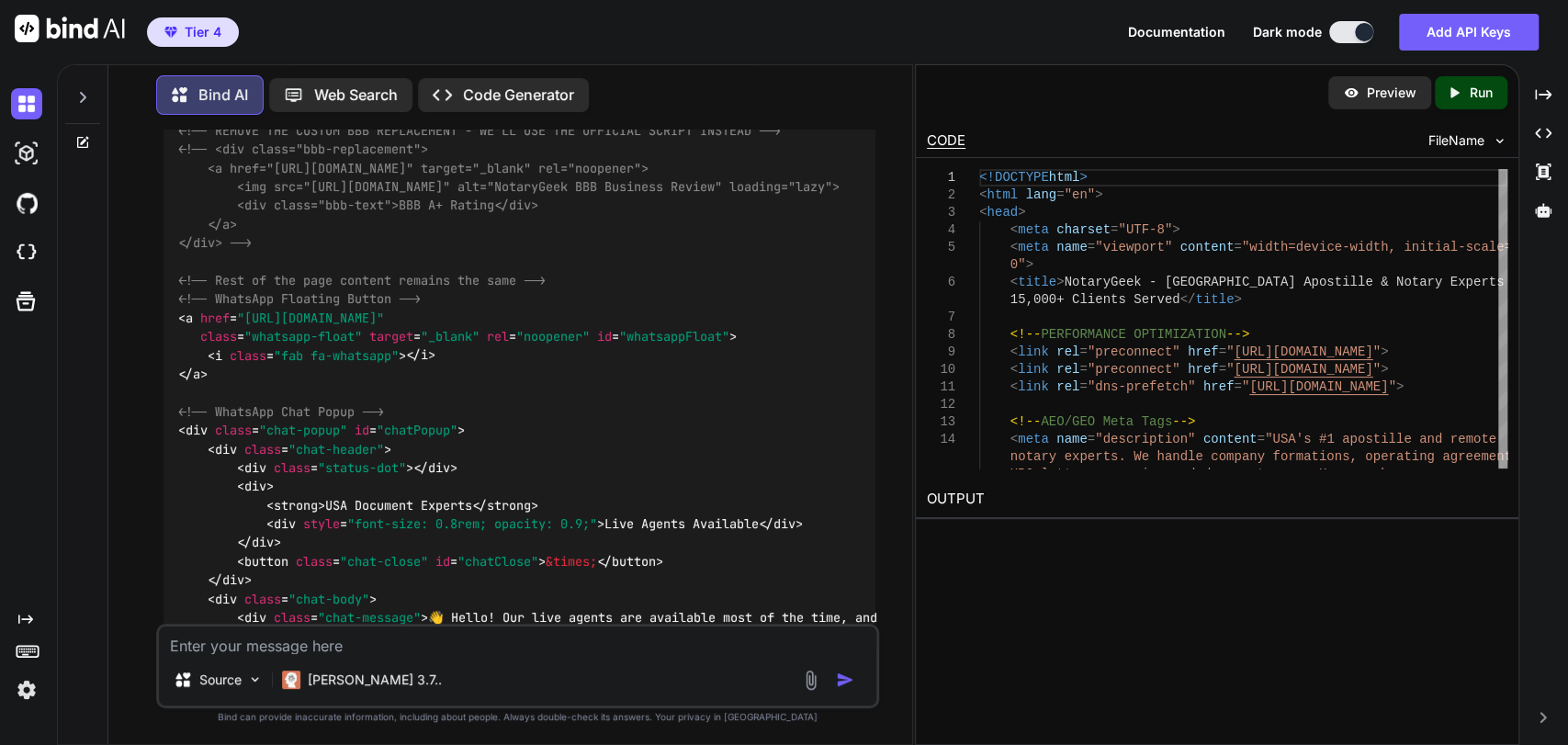
scroll to position [10691, 0]
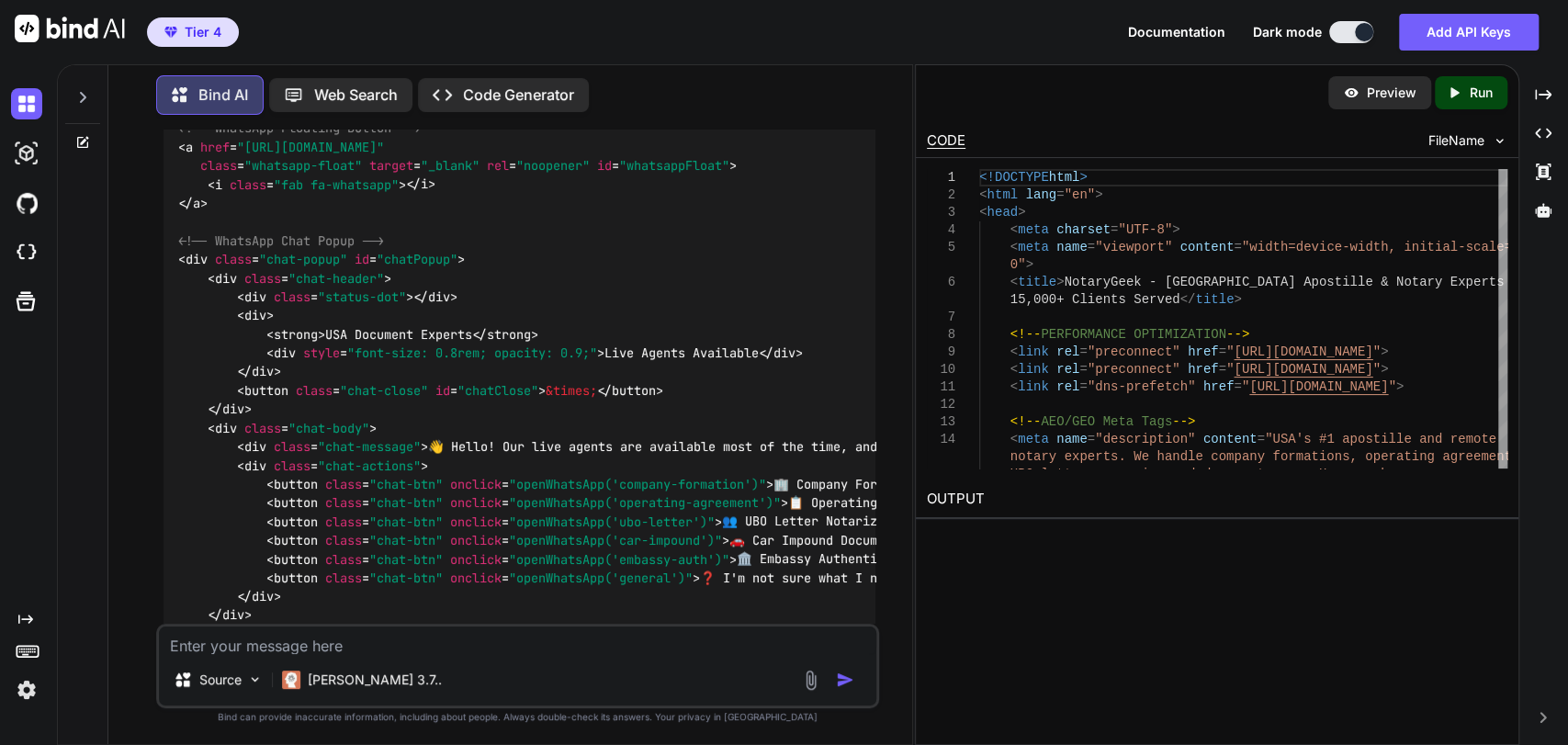
click at [374, 640] on textarea at bounding box center [518, 639] width 719 height 27
click at [404, 652] on textarea at bounding box center [518, 639] width 719 height 27
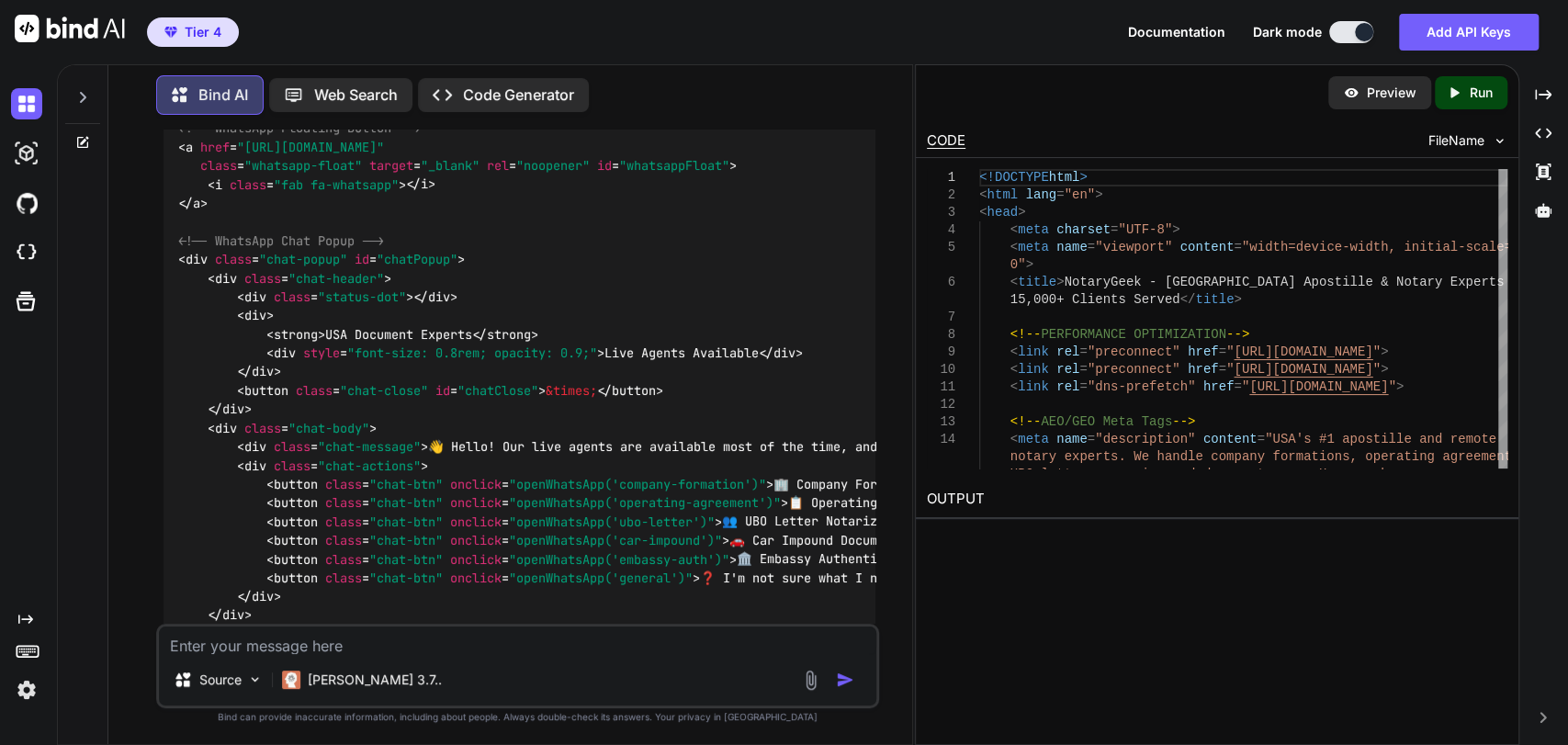
click at [404, 652] on textarea at bounding box center [518, 639] width 719 height 27
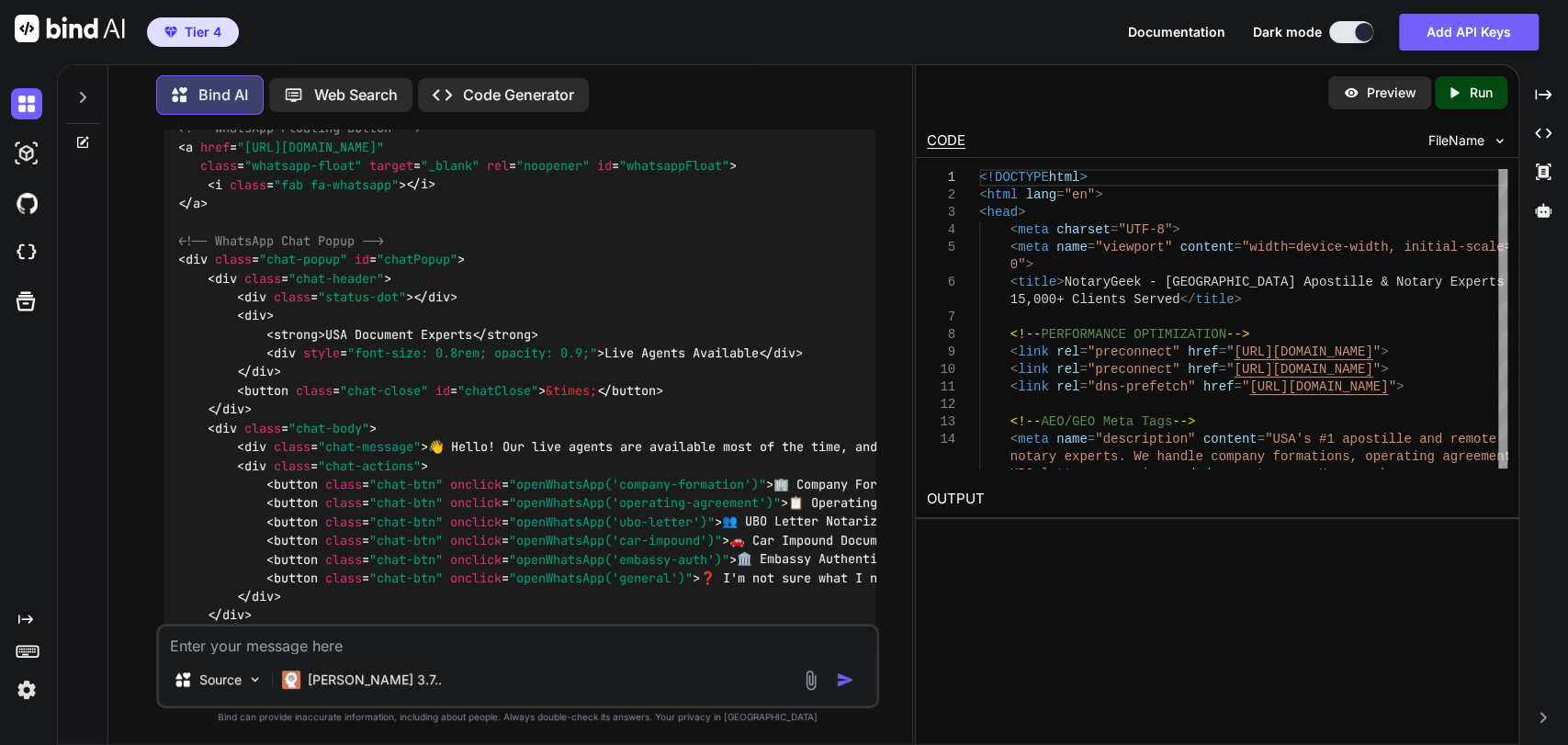
click at [404, 652] on textarea at bounding box center [518, 639] width 719 height 27
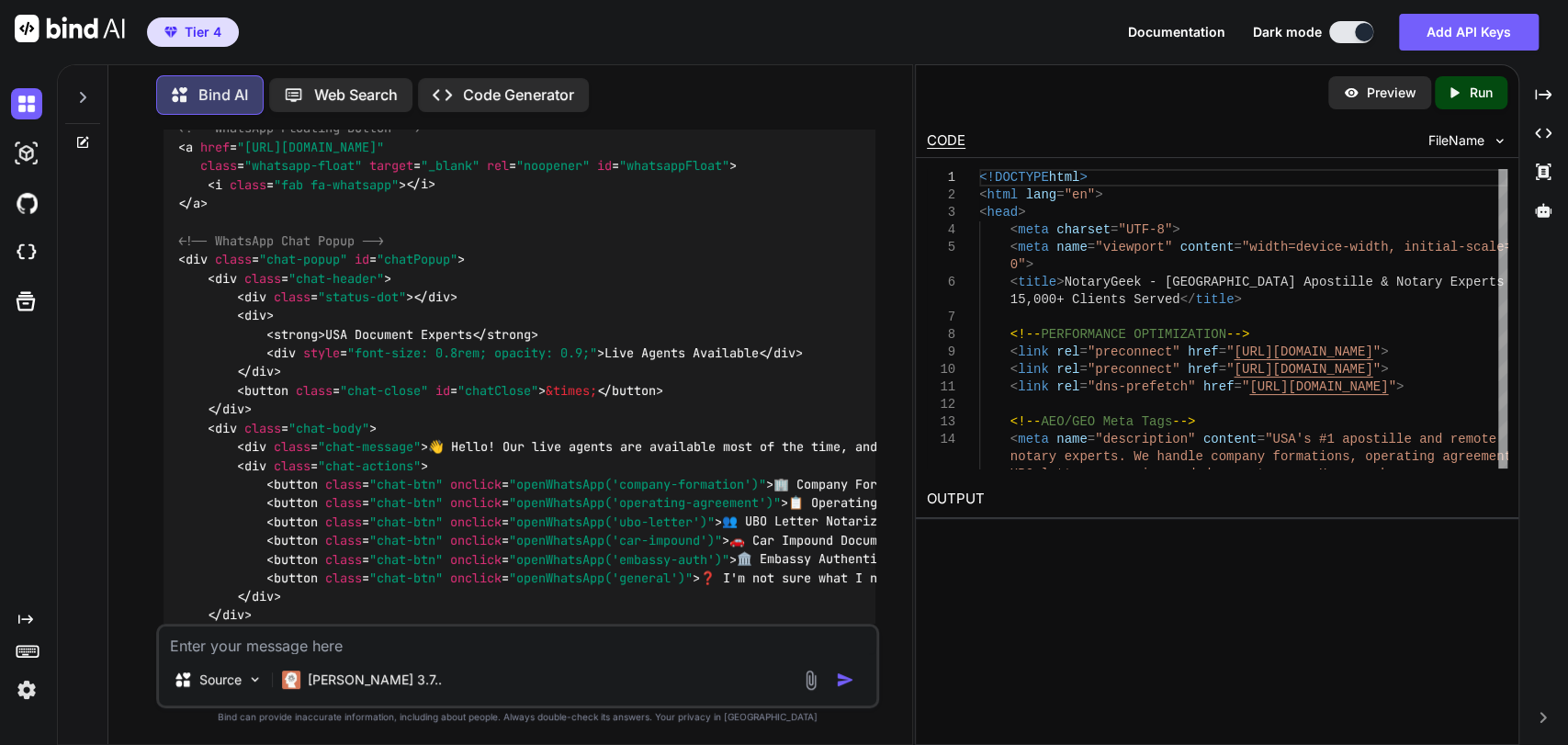
click at [404, 652] on textarea at bounding box center [518, 639] width 719 height 27
click at [648, 649] on textarea "Please make sure it's "Notary Geek" 2 words also please so me" at bounding box center [518, 639] width 719 height 27
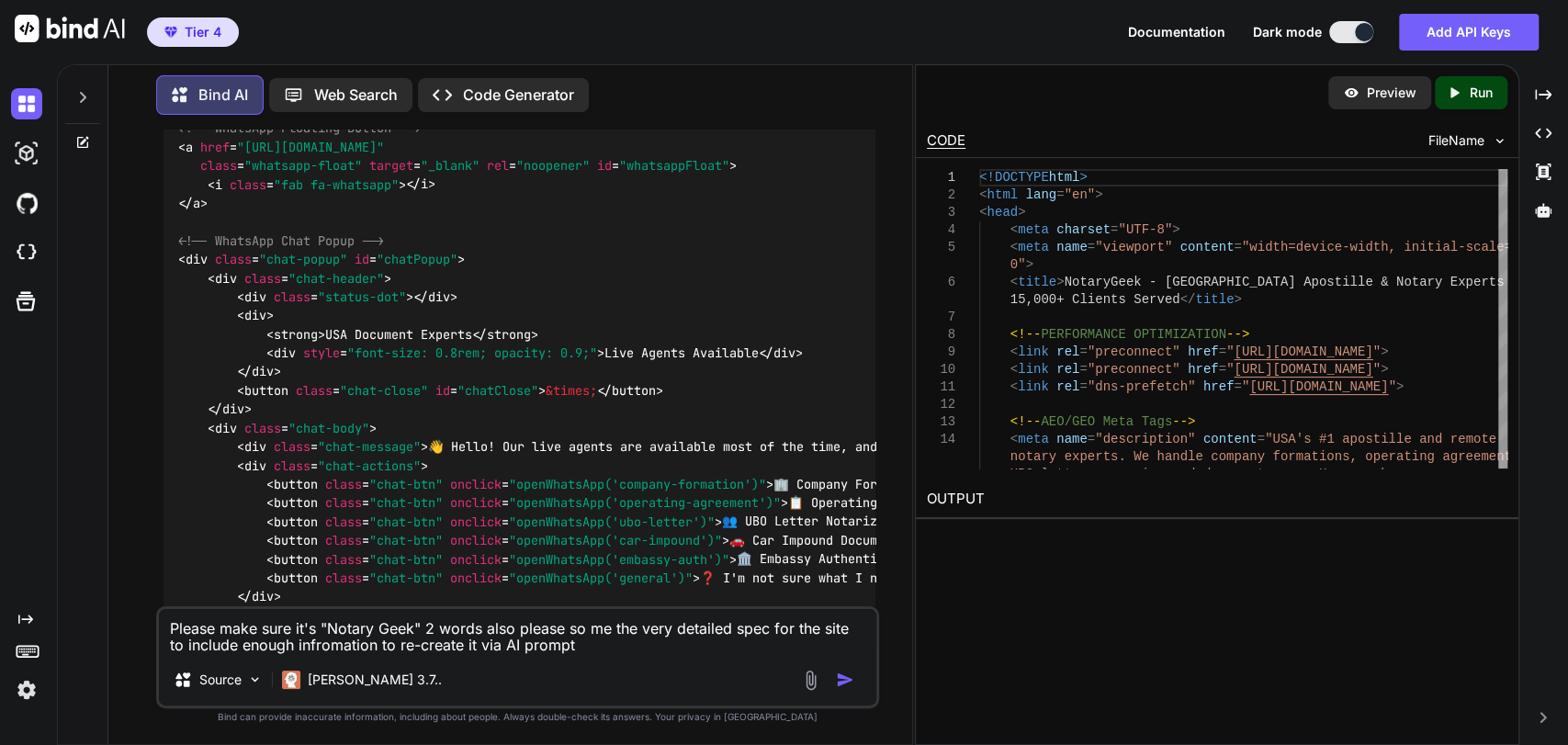
type textarea "Please make sure it's "Notary Geek" 2 words also please so me the very detailed…"
click at [555, 634] on textarea "Please make sure it's "Notary Geek" 2 words also please so me the very detailed…" at bounding box center [518, 632] width 719 height 45
click at [602, 650] on textarea "Please make sure it's "Notary Geek" 2 words also please so me the very detailed…" at bounding box center [518, 632] width 719 height 45
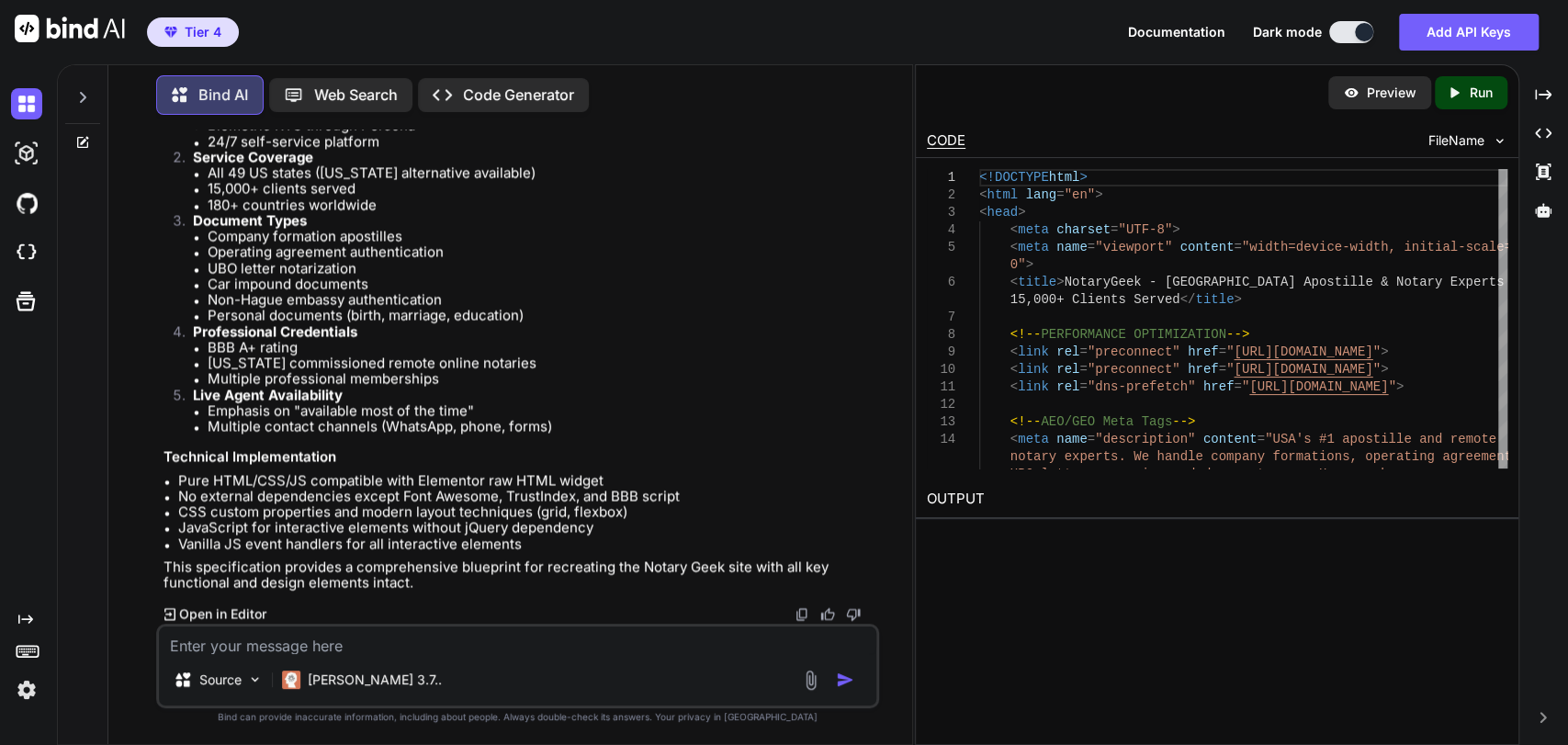
scroll to position [40631, 0]
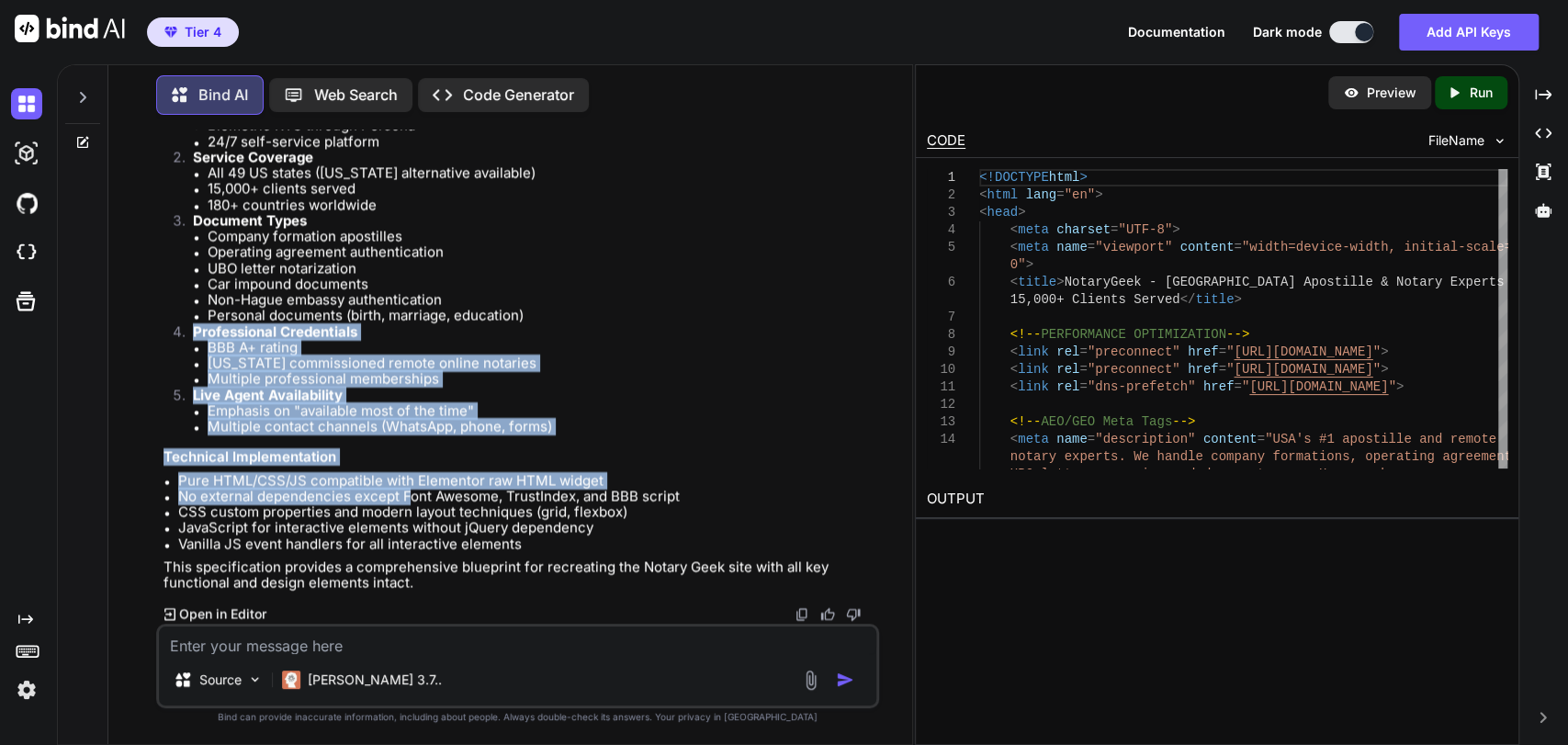
drag, startPoint x: 410, startPoint y: 494, endPoint x: 621, endPoint y: 302, distance: 285.3
click at [622, 300] on li "Non-Hague embassy authentication" at bounding box center [542, 300] width 669 height 16
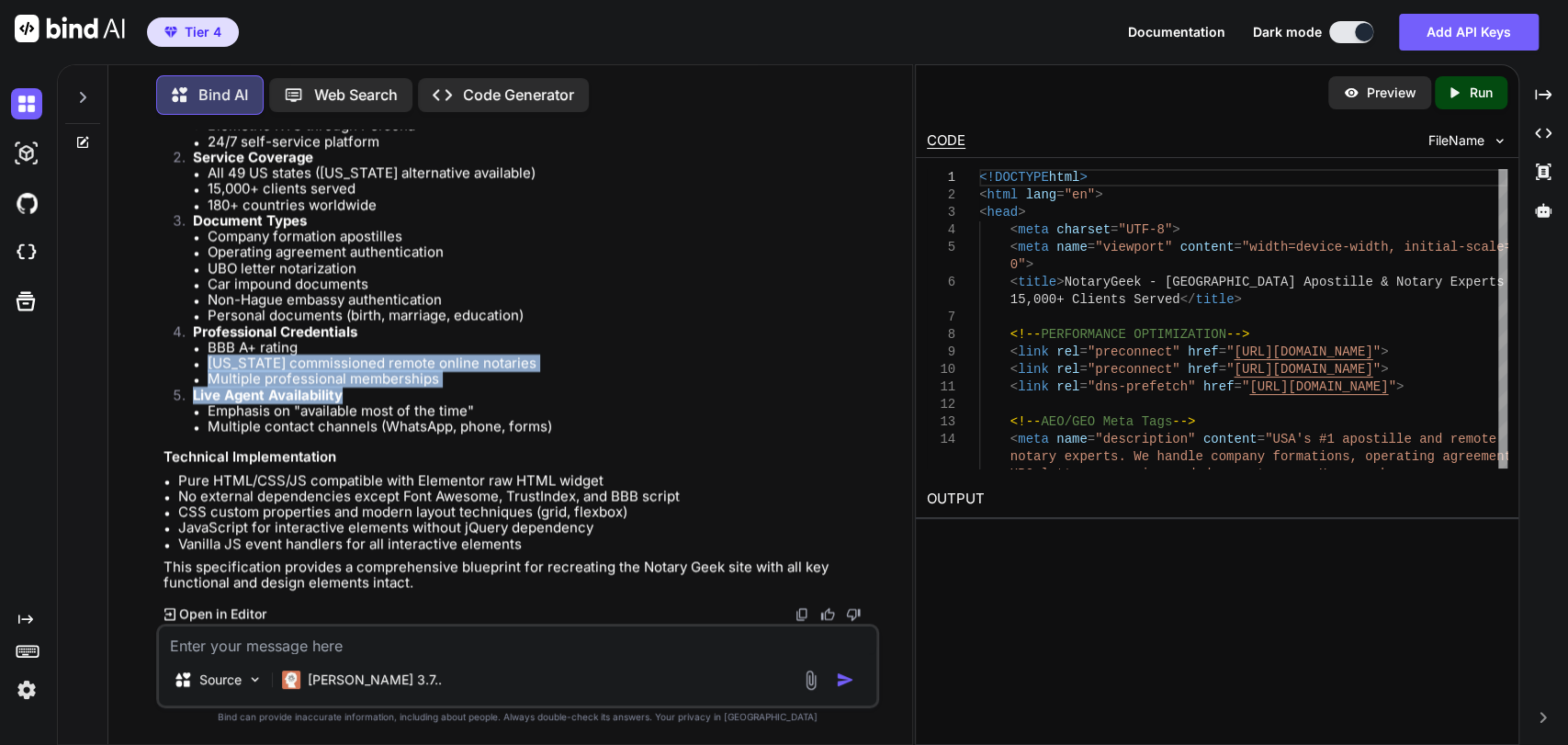
drag, startPoint x: 563, startPoint y: 357, endPoint x: 689, endPoint y: 428, distance: 144.6
click at [618, 407] on ol "Foreign Signer Focus No SSN required Biometric KYC through Persona 24/7 self-se…" at bounding box center [520, 261] width 713 height 350
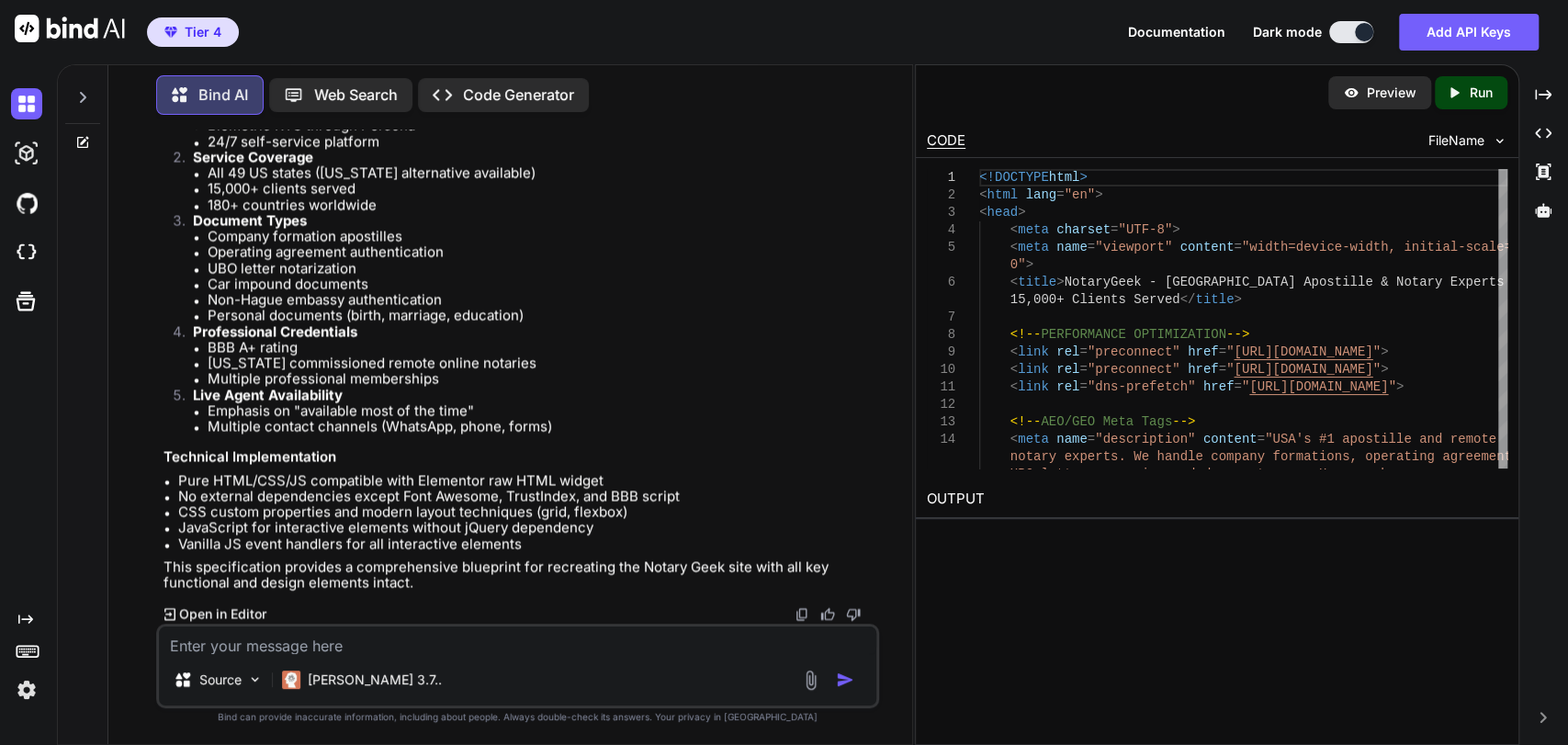
click at [689, 428] on li "Multiple contact channels (WhatsApp, phone, forms)" at bounding box center [542, 426] width 669 height 16
click at [537, 631] on textarea at bounding box center [518, 639] width 719 height 27
type textarea "please describe it in far greeter detail such that AI could create the site fro…"
click at [522, 638] on textarea "please describe it in far greeter detail such that AI could create the site fro…" at bounding box center [518, 639] width 719 height 27
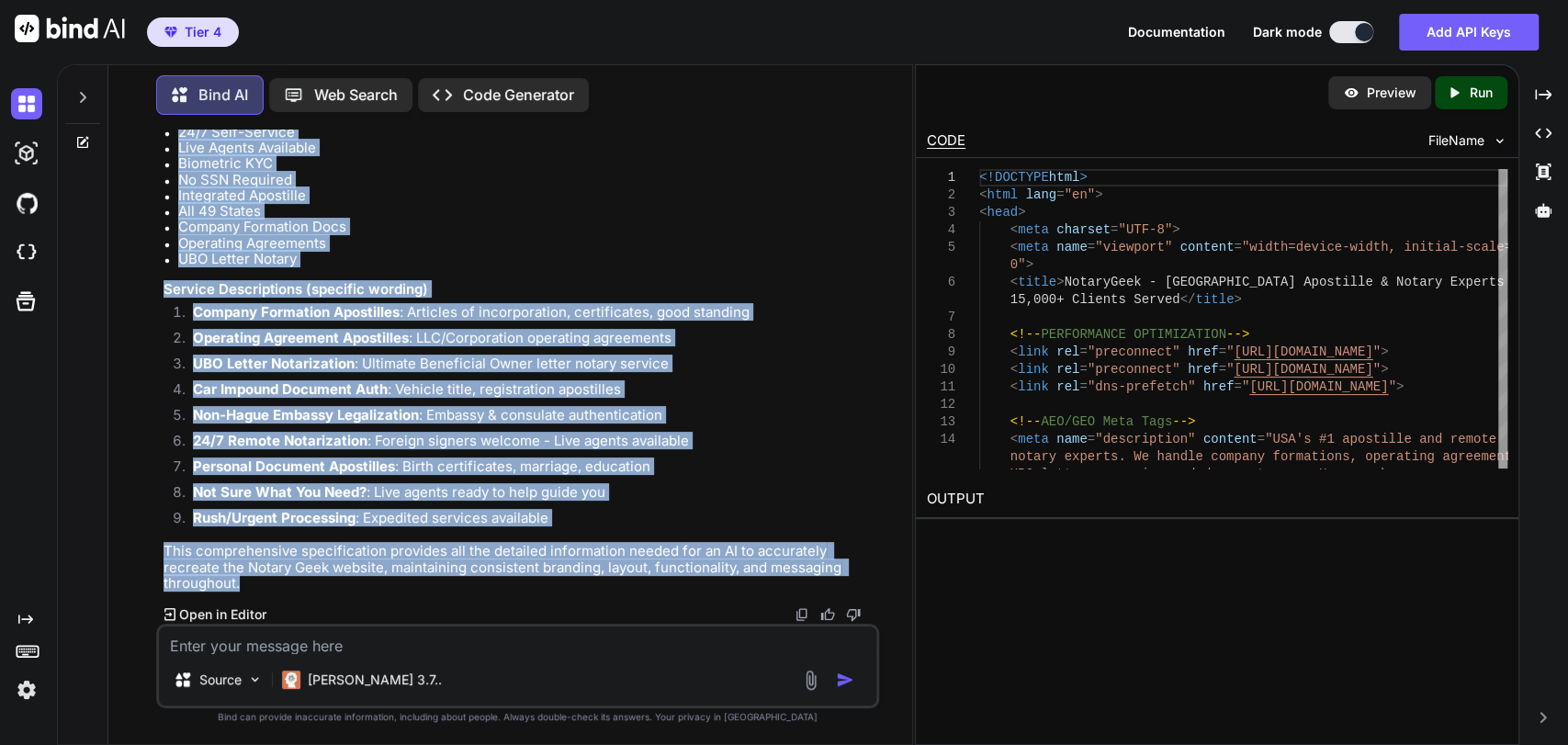
scroll to position [41165, 0]
drag, startPoint x: 350, startPoint y: 584, endPoint x: 168, endPoint y: 228, distance: 399.8
copy div "Comprehensive Notary Geek Website Specification Core Brand Identity Brand Name …"
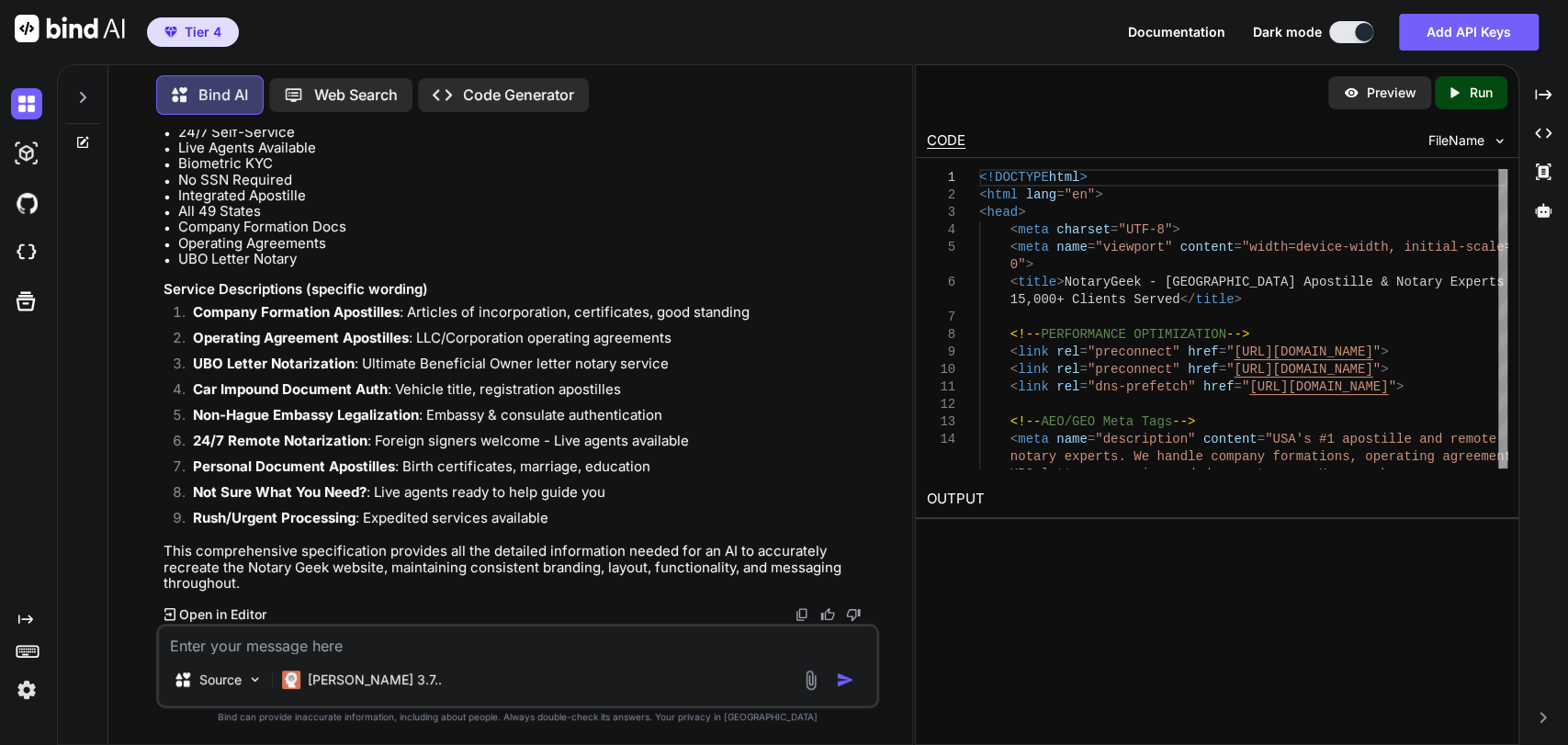
click at [407, 652] on textarea at bounding box center [518, 639] width 719 height 27
type textarea "please show current source code with corrections so I can save it with the tech…"
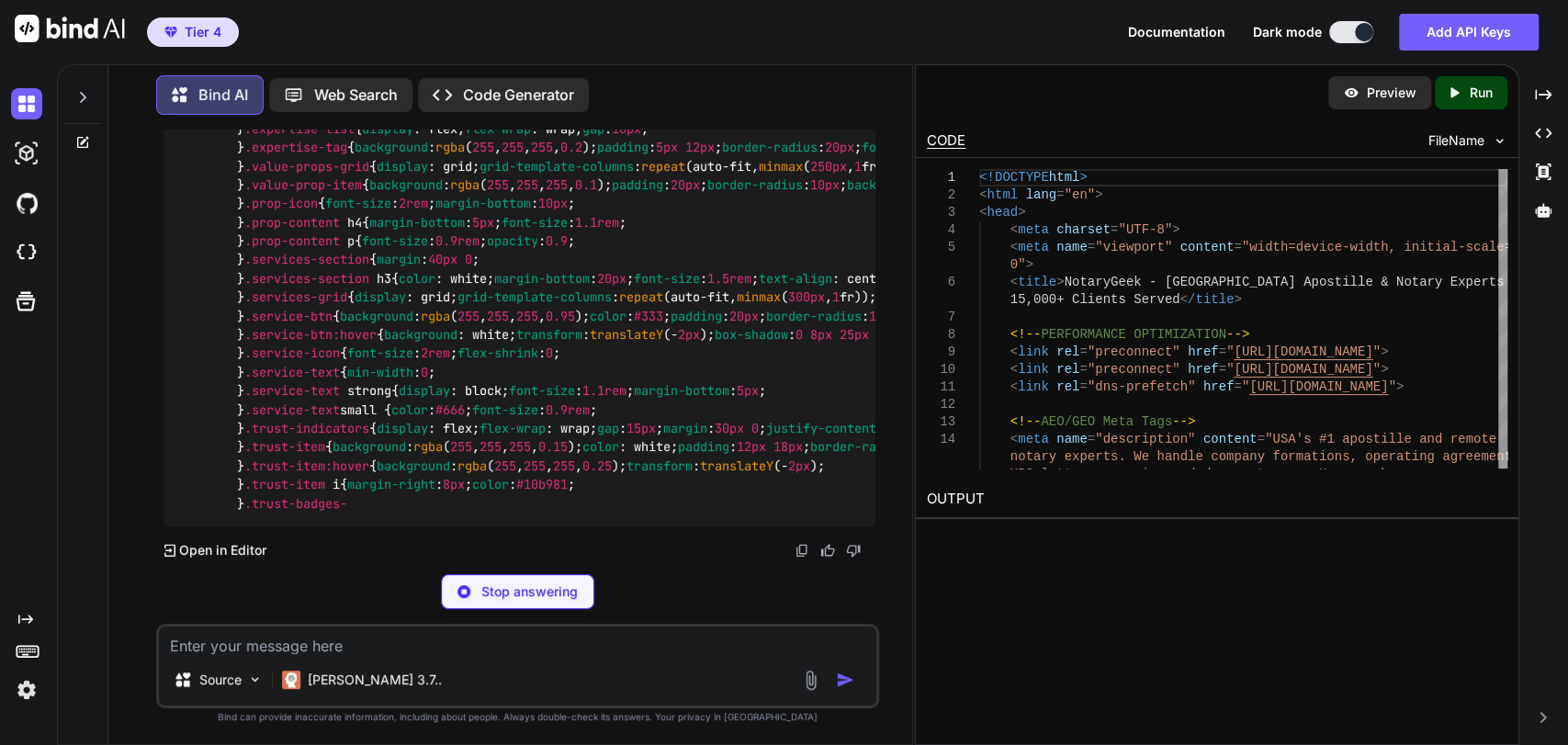
scroll to position [52108, 0]
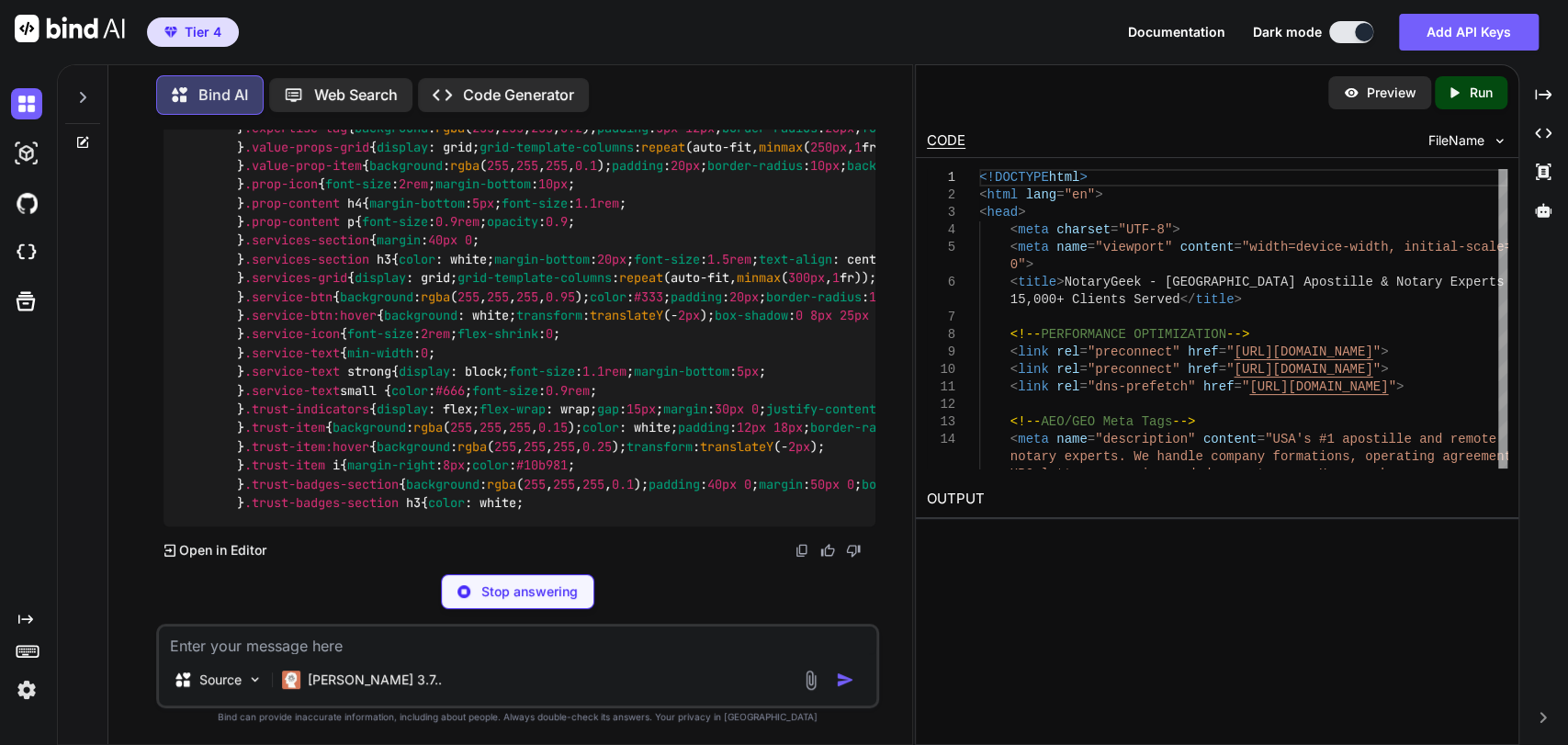
click at [380, 638] on textarea at bounding box center [518, 639] width 719 height 27
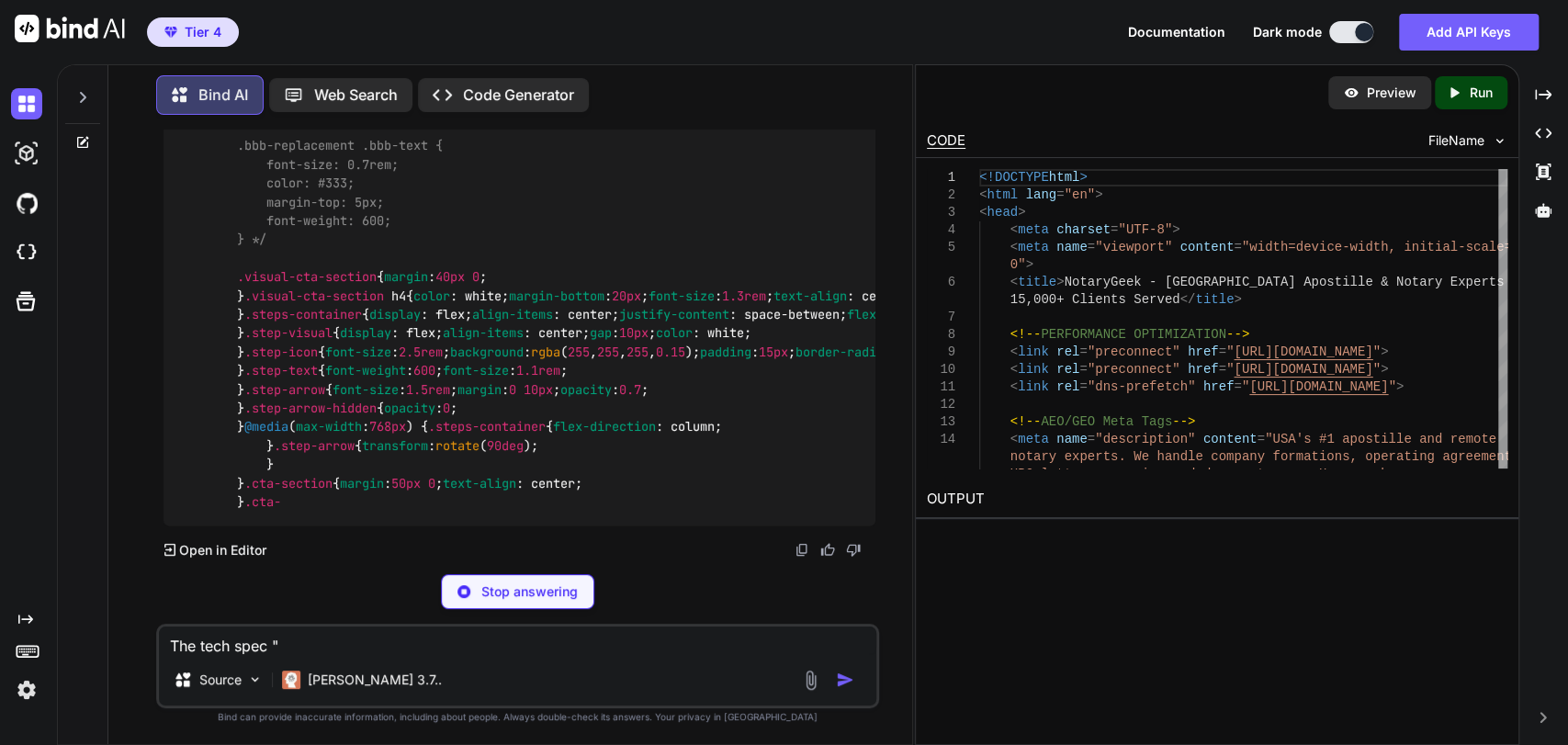
paste textarea "Comprehensive Notary Geek Website Specification"
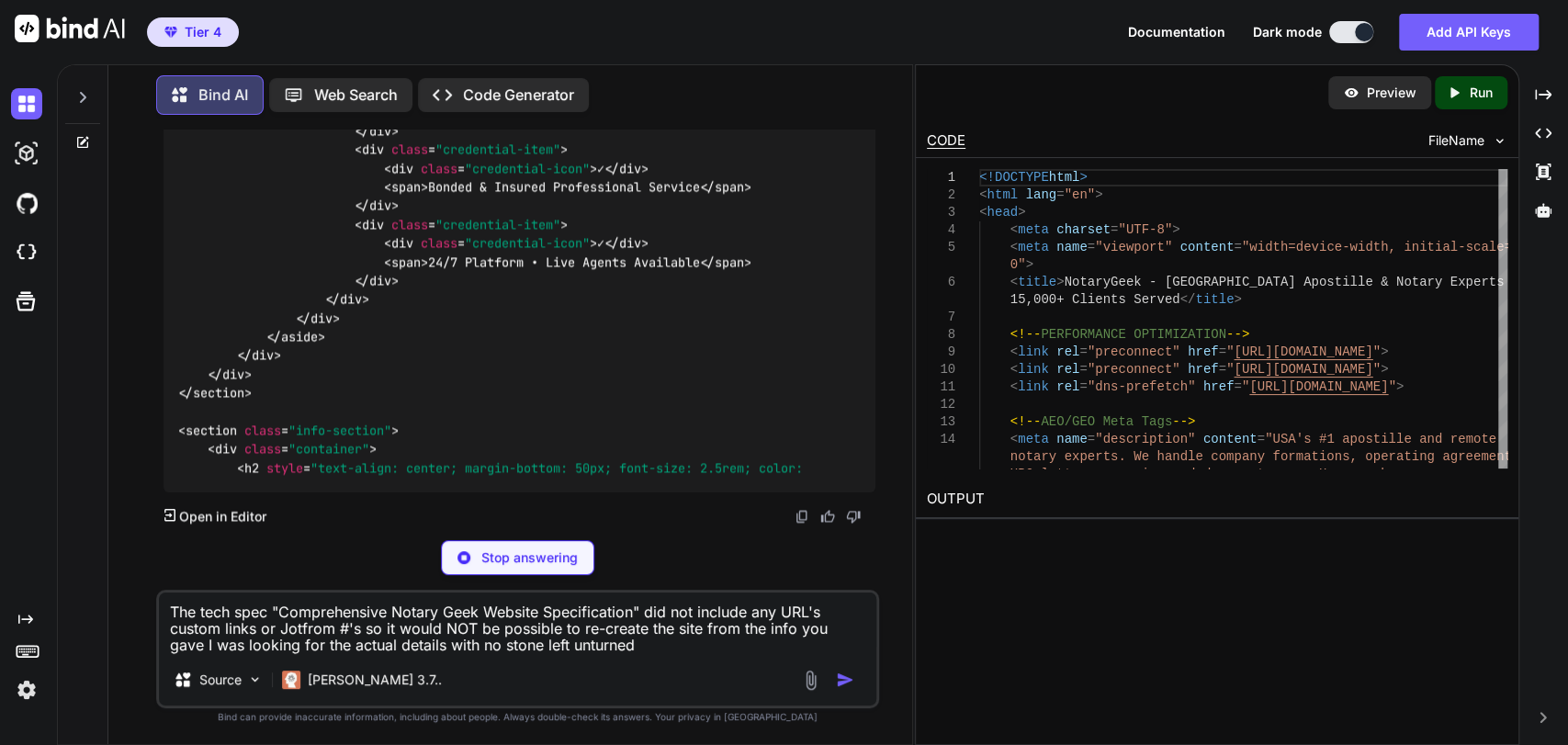
scroll to position [73854, 0]
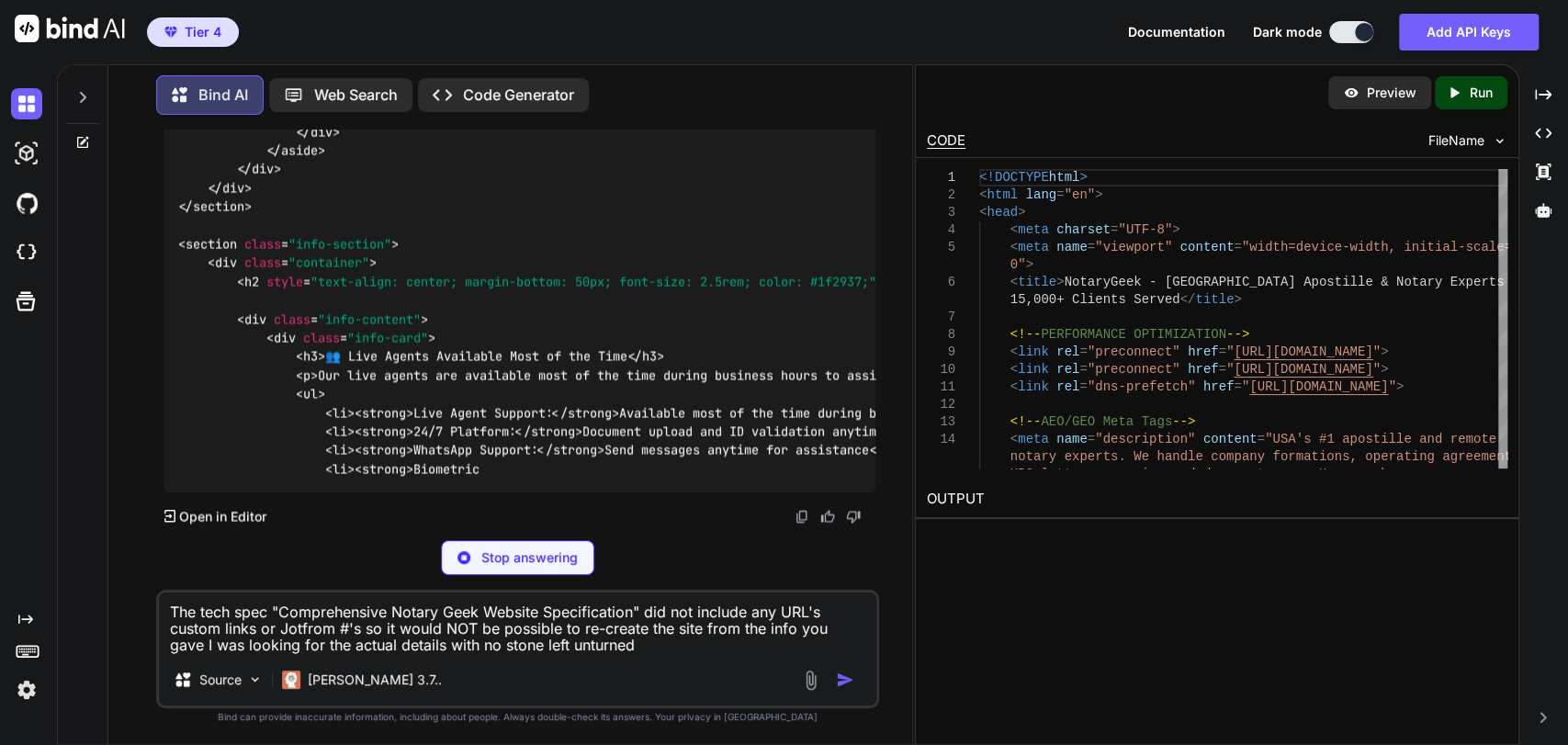
type textarea "The tech spec "Comprehensive Notary Geek Website Specification" did not include…"
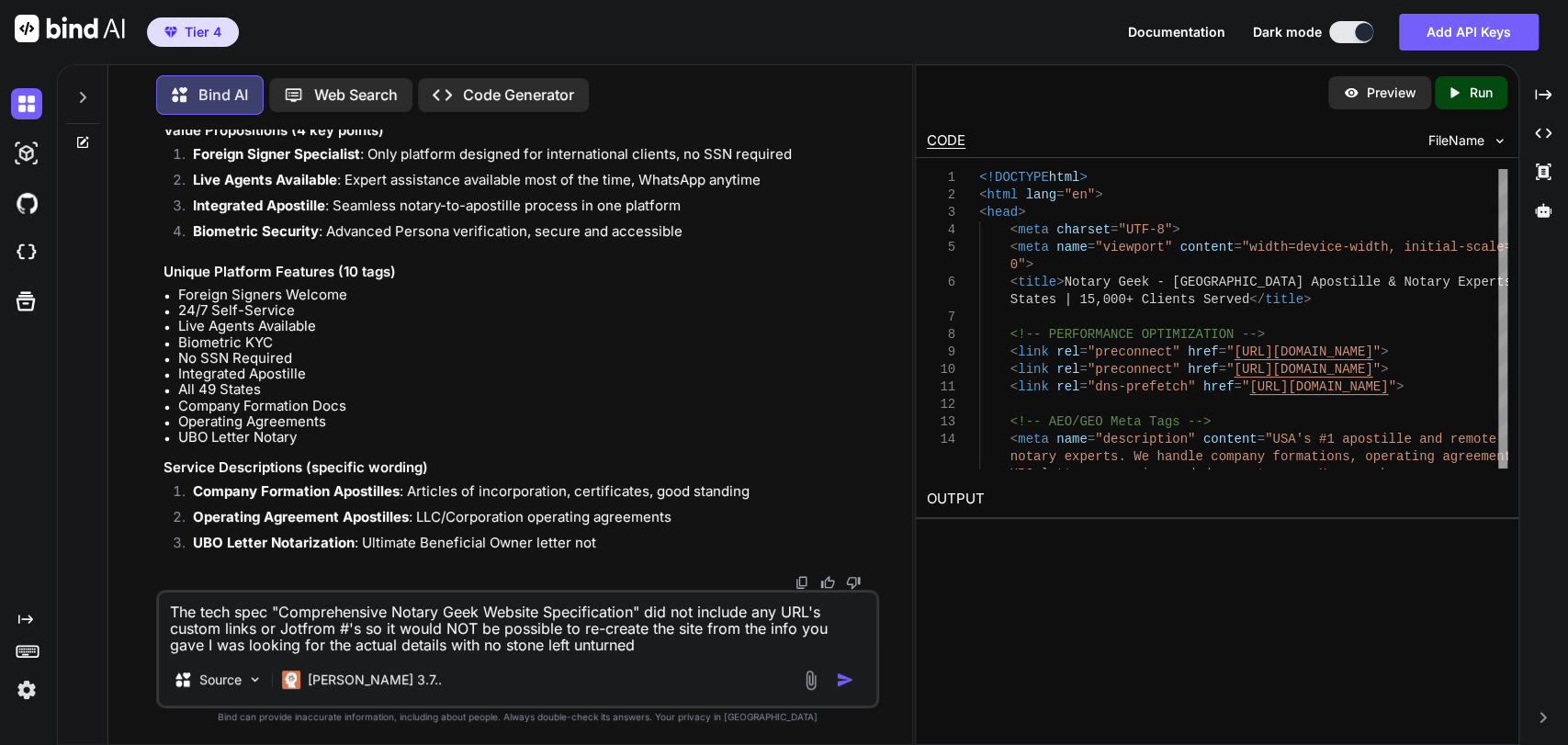
scroll to position [83508, 0]
click at [433, 628] on textarea "The tech spec "Comprehensive Notary Geek Website Specification" did not include…" at bounding box center [518, 623] width 719 height 62
click at [448, 628] on textarea "The tech spec "Comprehensive Notary Geek Website Specification" did not include…" at bounding box center [518, 623] width 719 height 62
click at [466, 626] on textarea "The tech spec "Comprehensive Notary Geek Website Specification" did not include…" at bounding box center [518, 623] width 719 height 62
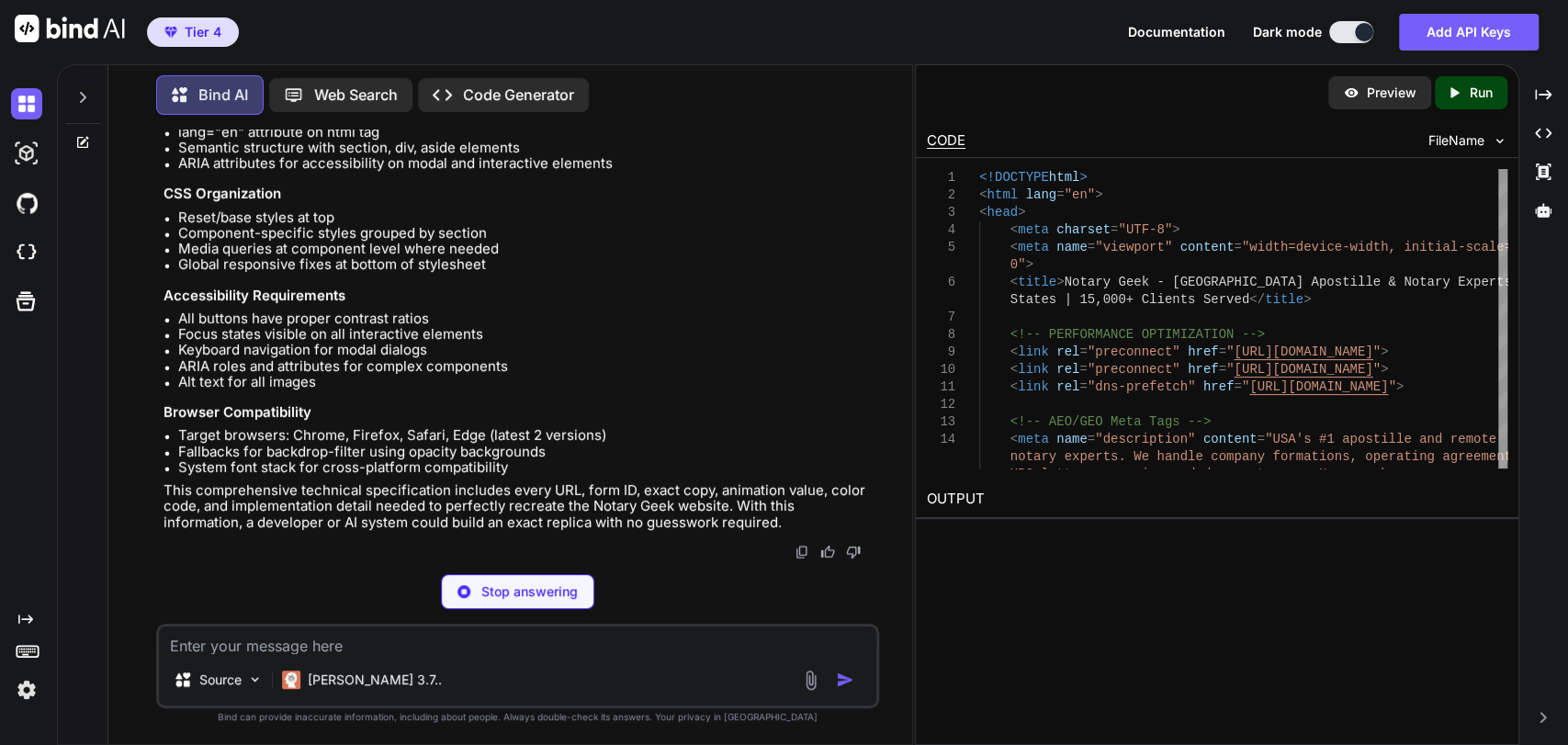
scroll to position [92790, 0]
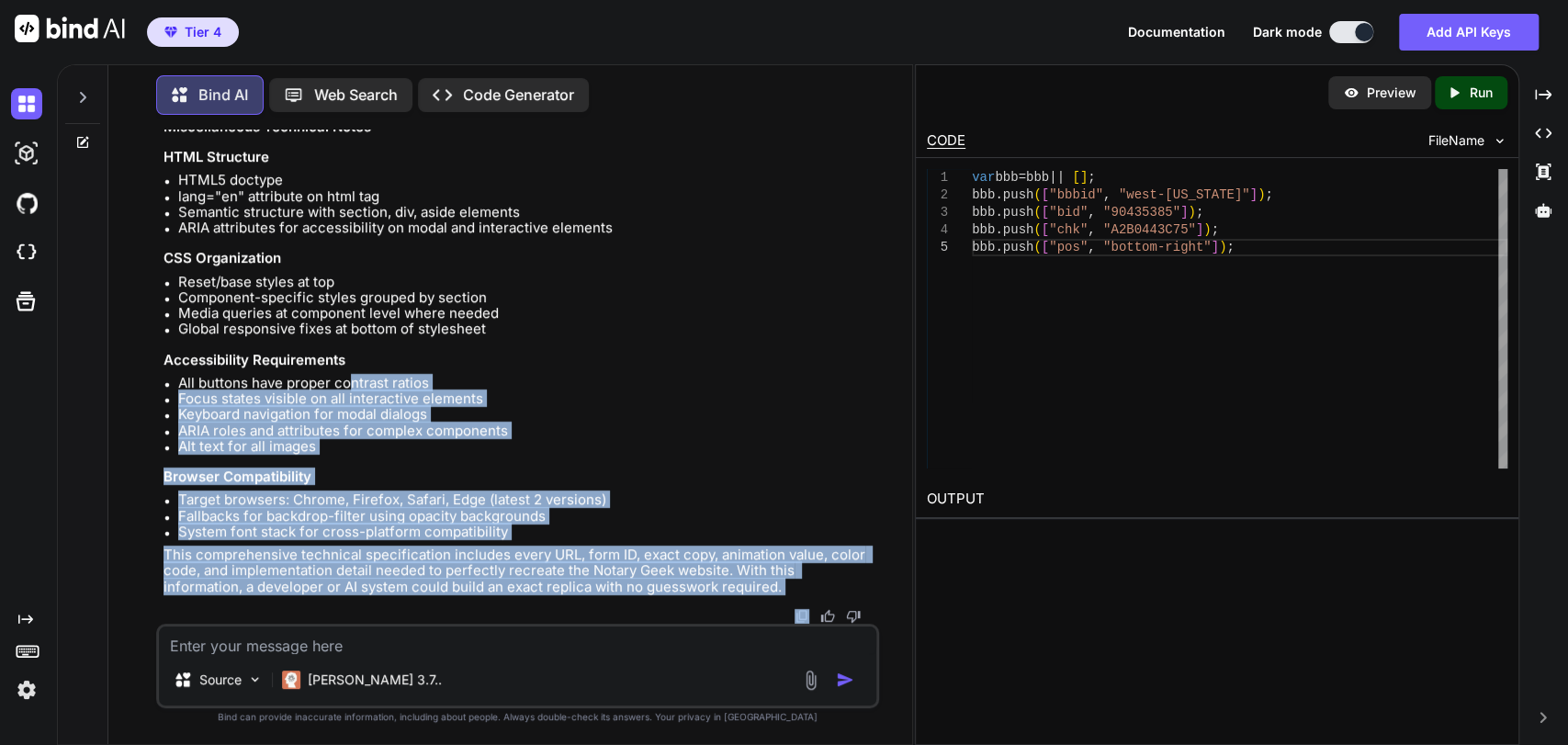
drag, startPoint x: 708, startPoint y: 595, endPoint x: 351, endPoint y: 352, distance: 431.9
click at [351, 352] on h3 "Accessibility Requirements" at bounding box center [520, 359] width 713 height 16
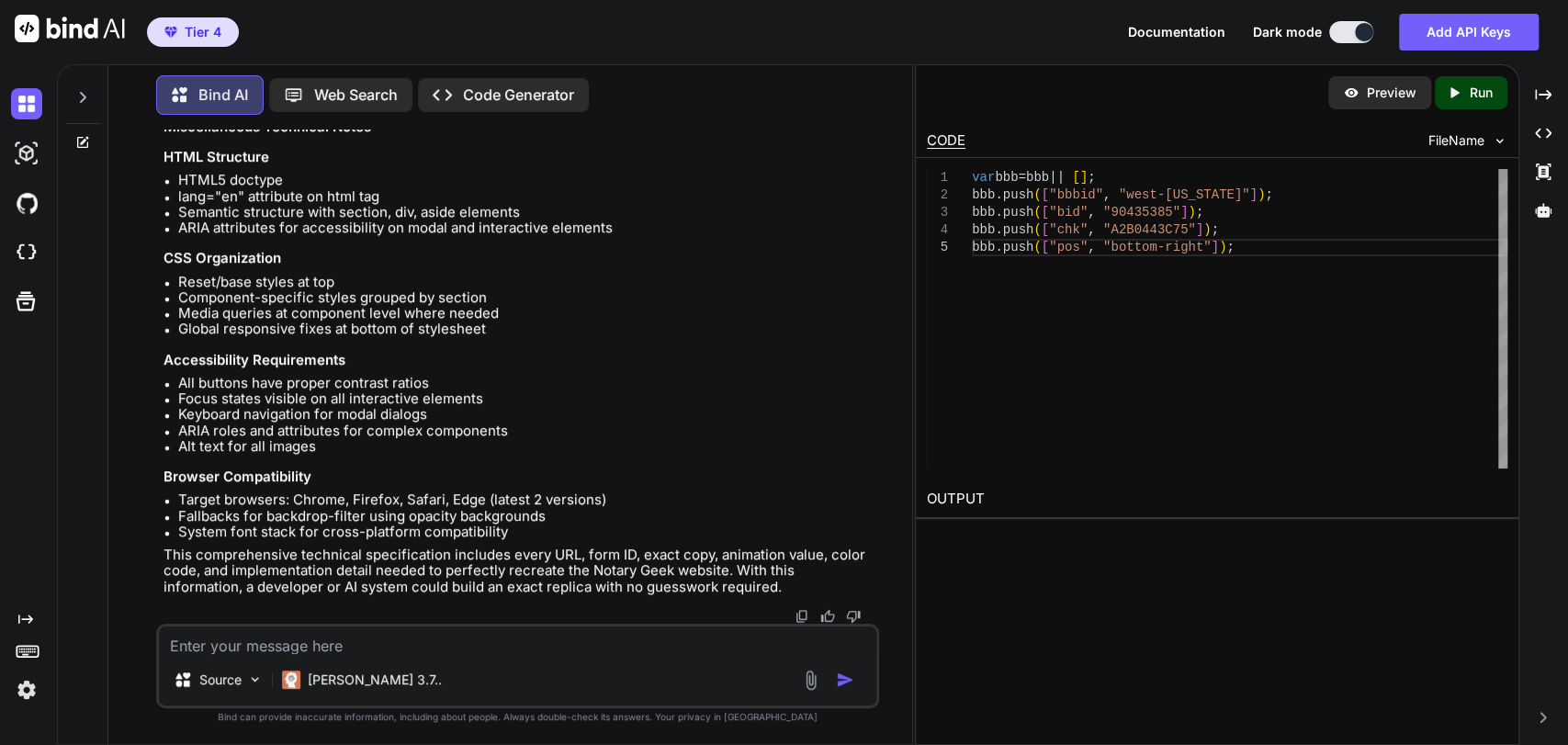
scroll to position [92587, 0]
click at [1395, 97] on p "Preview" at bounding box center [1391, 93] width 50 height 19
click at [1463, 136] on span "FileName" at bounding box center [1457, 141] width 56 height 19
click at [1463, 95] on icon "Created with Pixso." at bounding box center [1458, 93] width 24 height 17
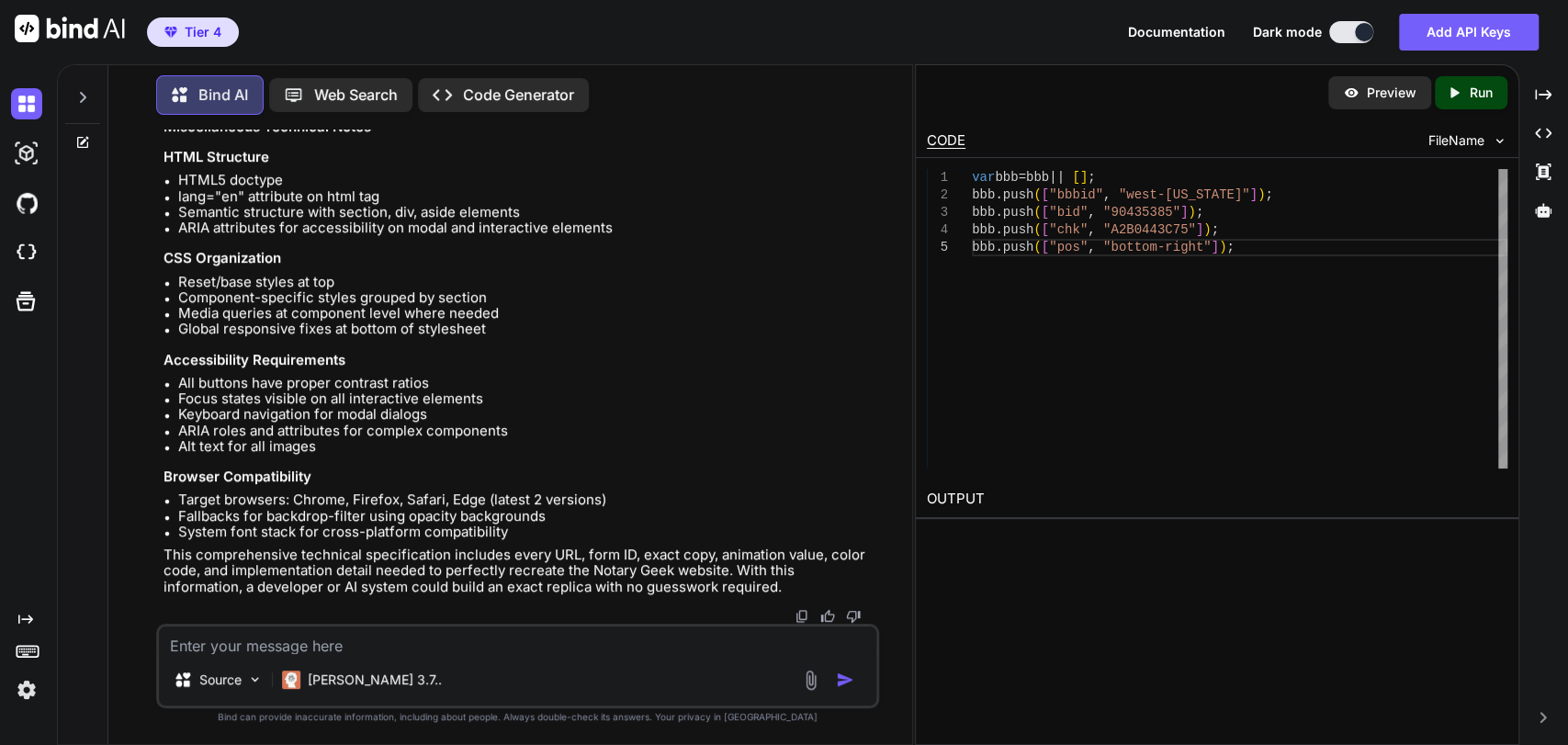
click at [1396, 96] on p "Preview" at bounding box center [1391, 93] width 50 height 19
click at [1479, 138] on span "FileName" at bounding box center [1457, 141] width 56 height 19
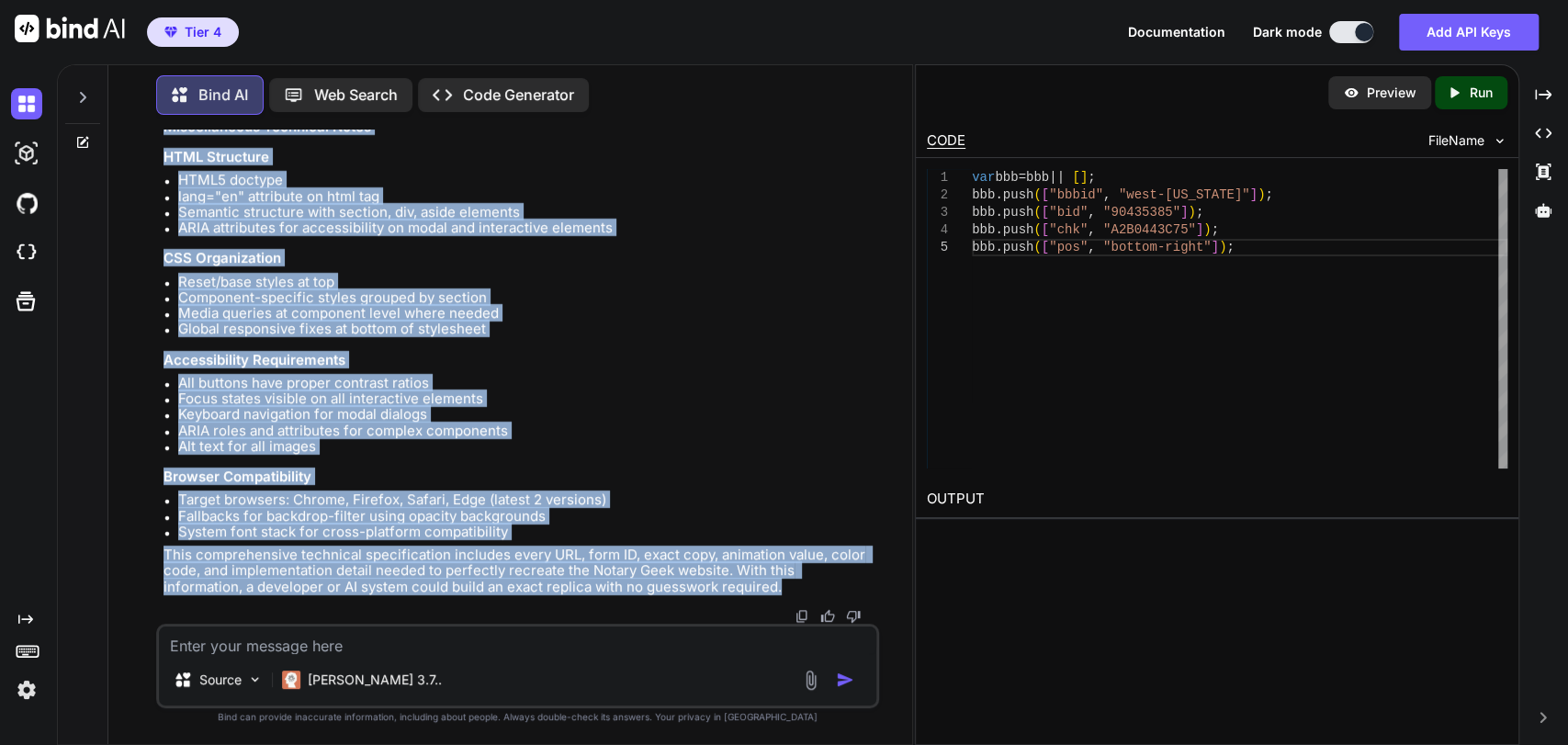
scroll to position [84013, 0]
drag, startPoint x: 718, startPoint y: 591, endPoint x: 159, endPoint y: 225, distance: 668.2
click at [160, 225] on div "You Bind AI I'll help you fix the BBB floating seal in your Elementor raw HTML …" at bounding box center [520, 377] width 720 height 494
copy div "You're absolutely right, and I apologize for the oversight. A truly comprehensi…"
